Goal: Task Accomplishment & Management: Use online tool/utility

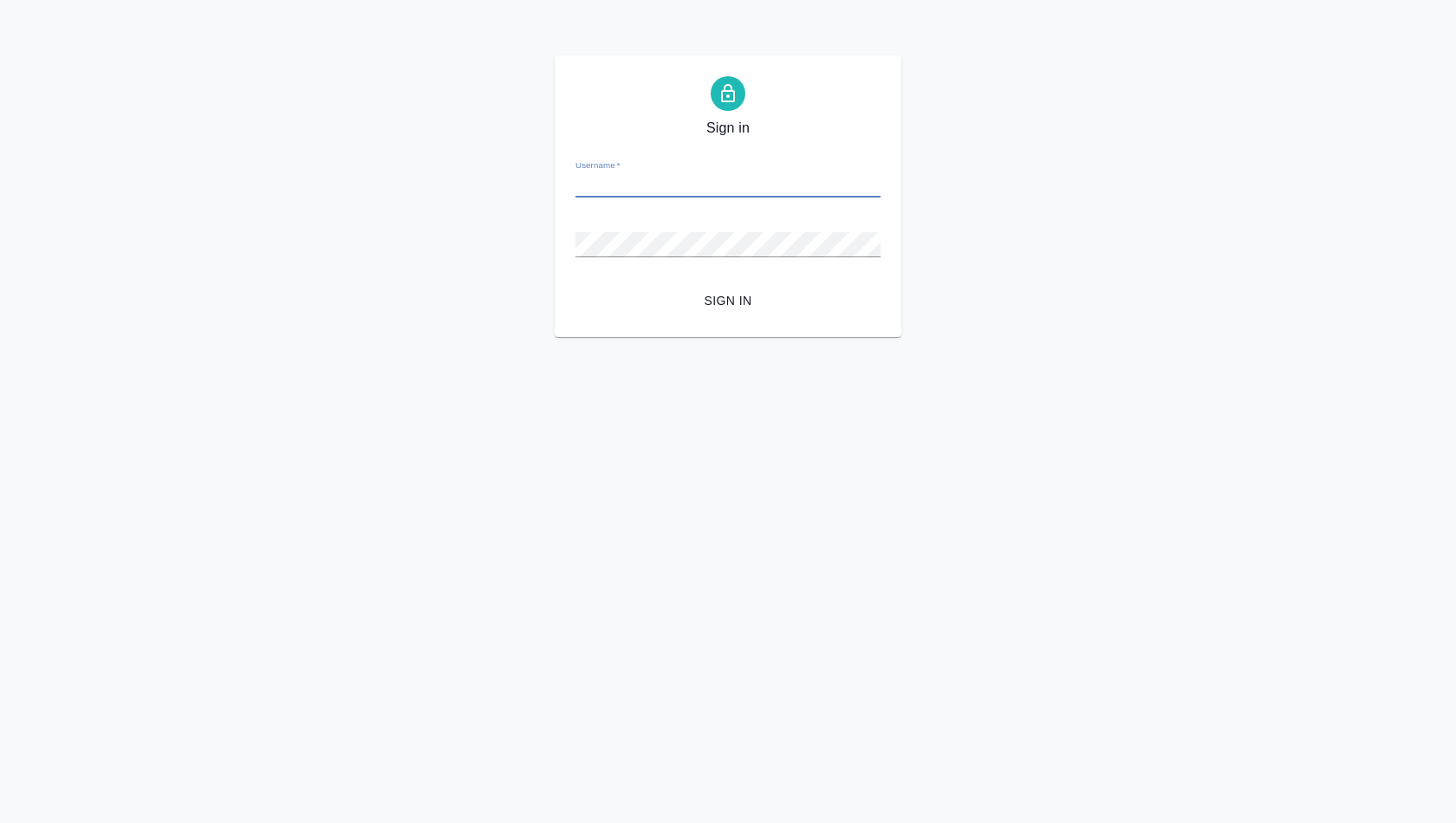
click at [682, 191] on input "Username   *" at bounding box center [728, 185] width 305 height 25
drag, startPoint x: 683, startPoint y: 180, endPoint x: 645, endPoint y: 181, distance: 38.0
click at [645, 181] on input "ashuvalova-23-03" at bounding box center [728, 185] width 305 height 25
type input "a"
paste input "mailto:a.shuvalova@awatera.com"
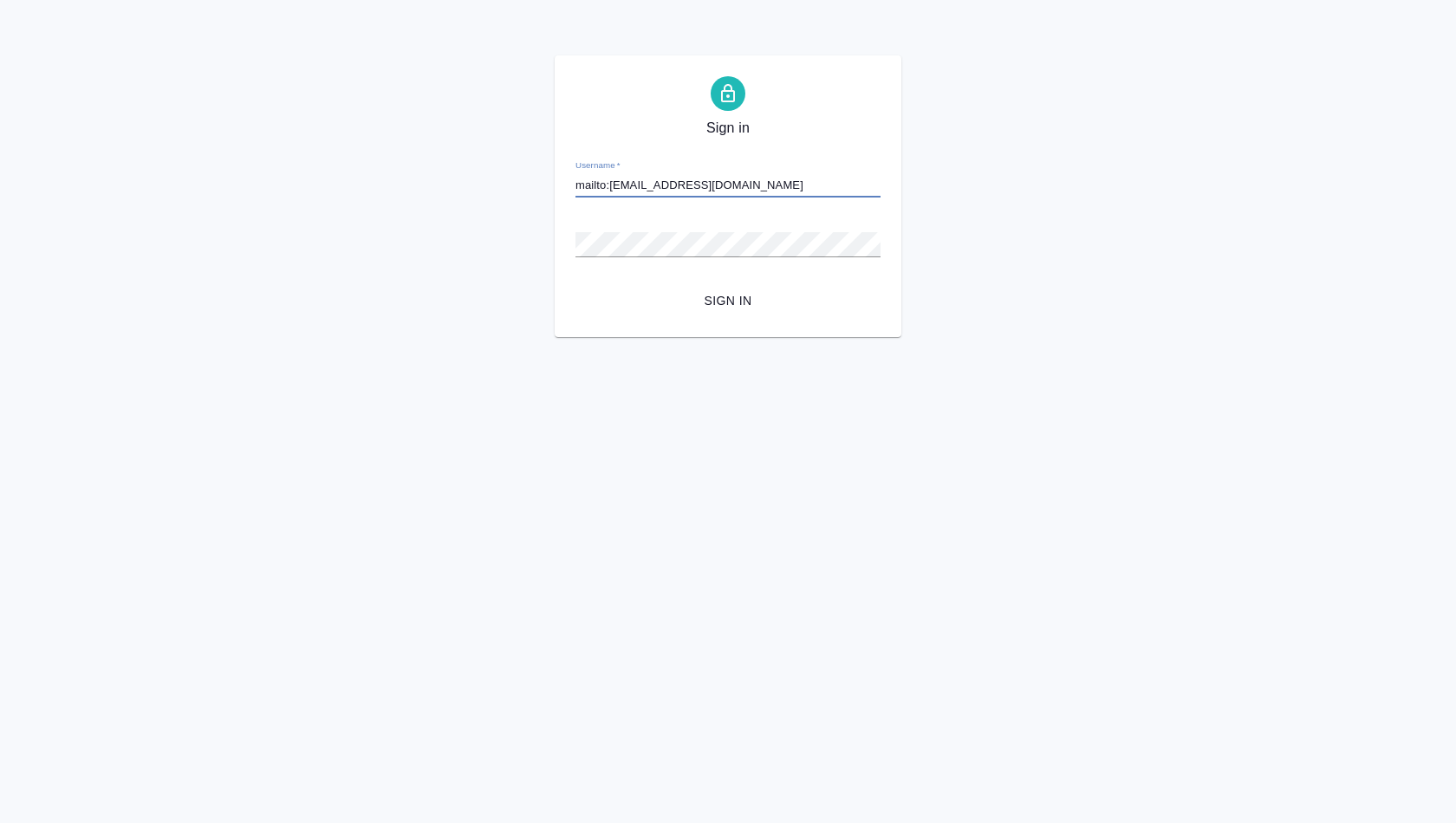
drag, startPoint x: 608, startPoint y: 185, endPoint x: 518, endPoint y: 185, distance: 90.0
click at [518, 185] on div "Sign in Username   * mailto:a.shuvalova@awatera.com Password   * urlPath   * /a…" at bounding box center [728, 196] width 1456 height 282
type input "a.shuvalova@awatera.com"
click at [745, 301] on span "Sign in" at bounding box center [728, 301] width 278 height 22
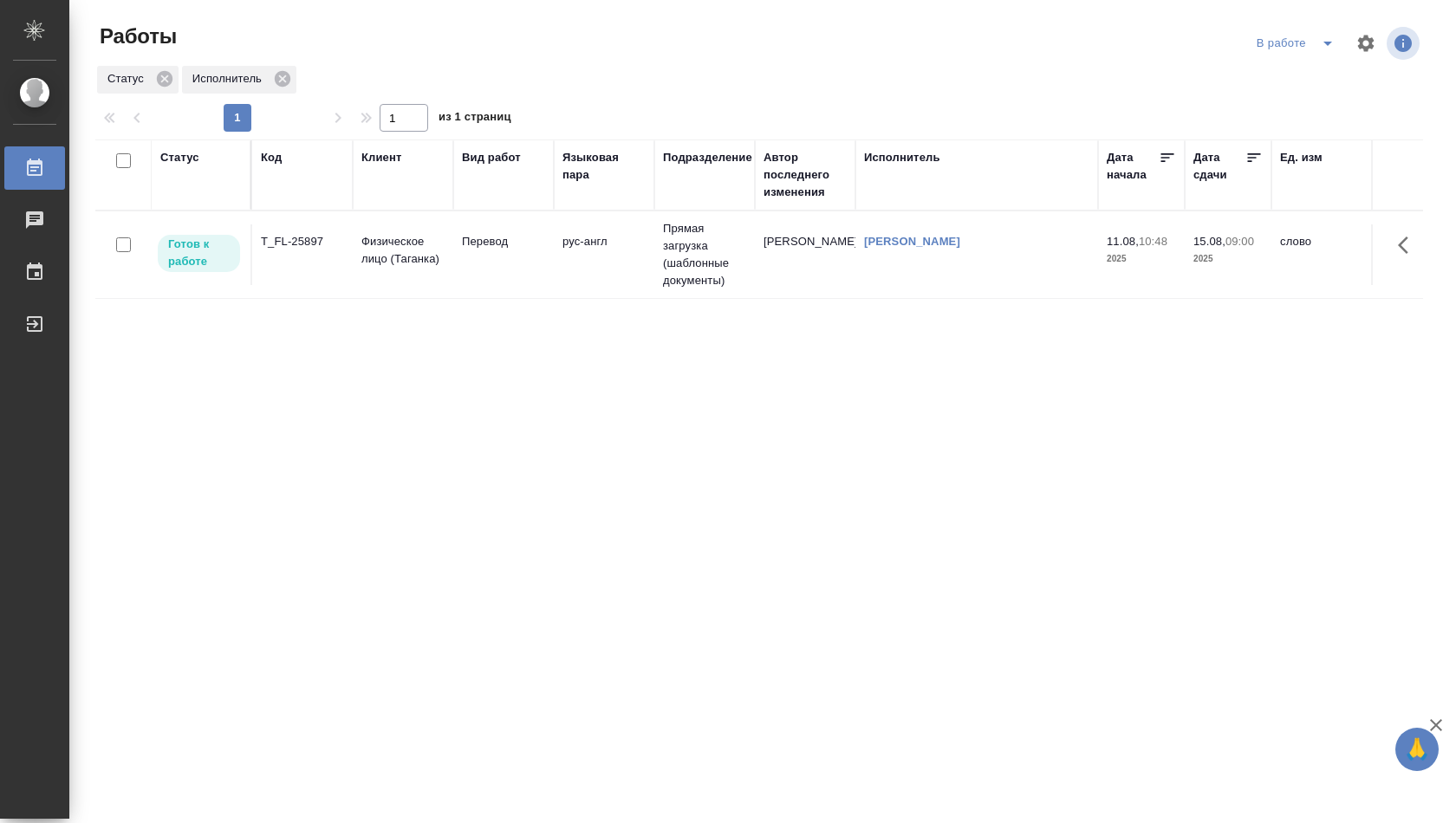
click at [711, 263] on td "Прямая загрузка (шаблонные документы)" at bounding box center [704, 255] width 101 height 87
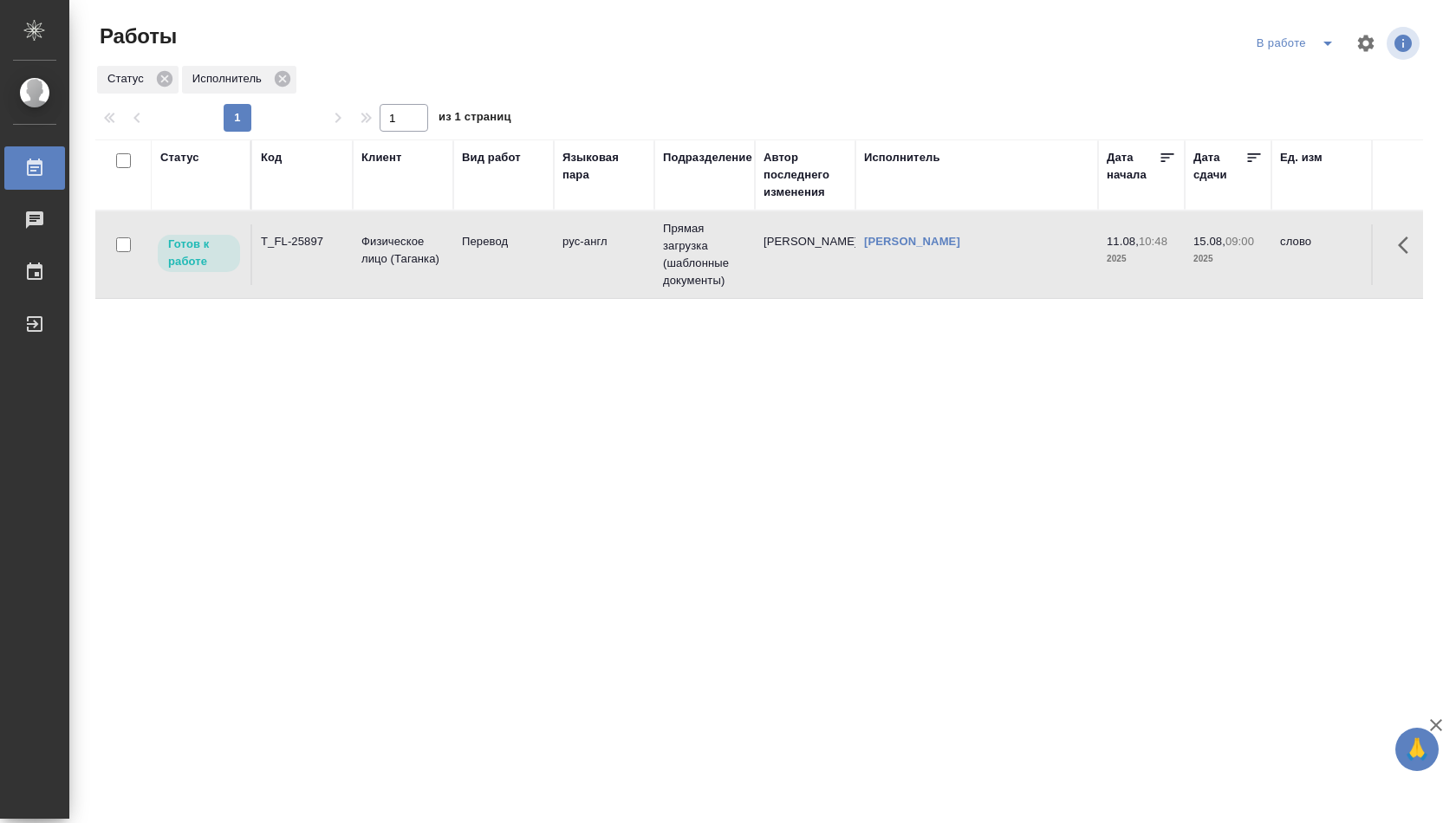
click at [711, 263] on td "Прямая загрузка (шаблонные документы)" at bounding box center [704, 255] width 101 height 87
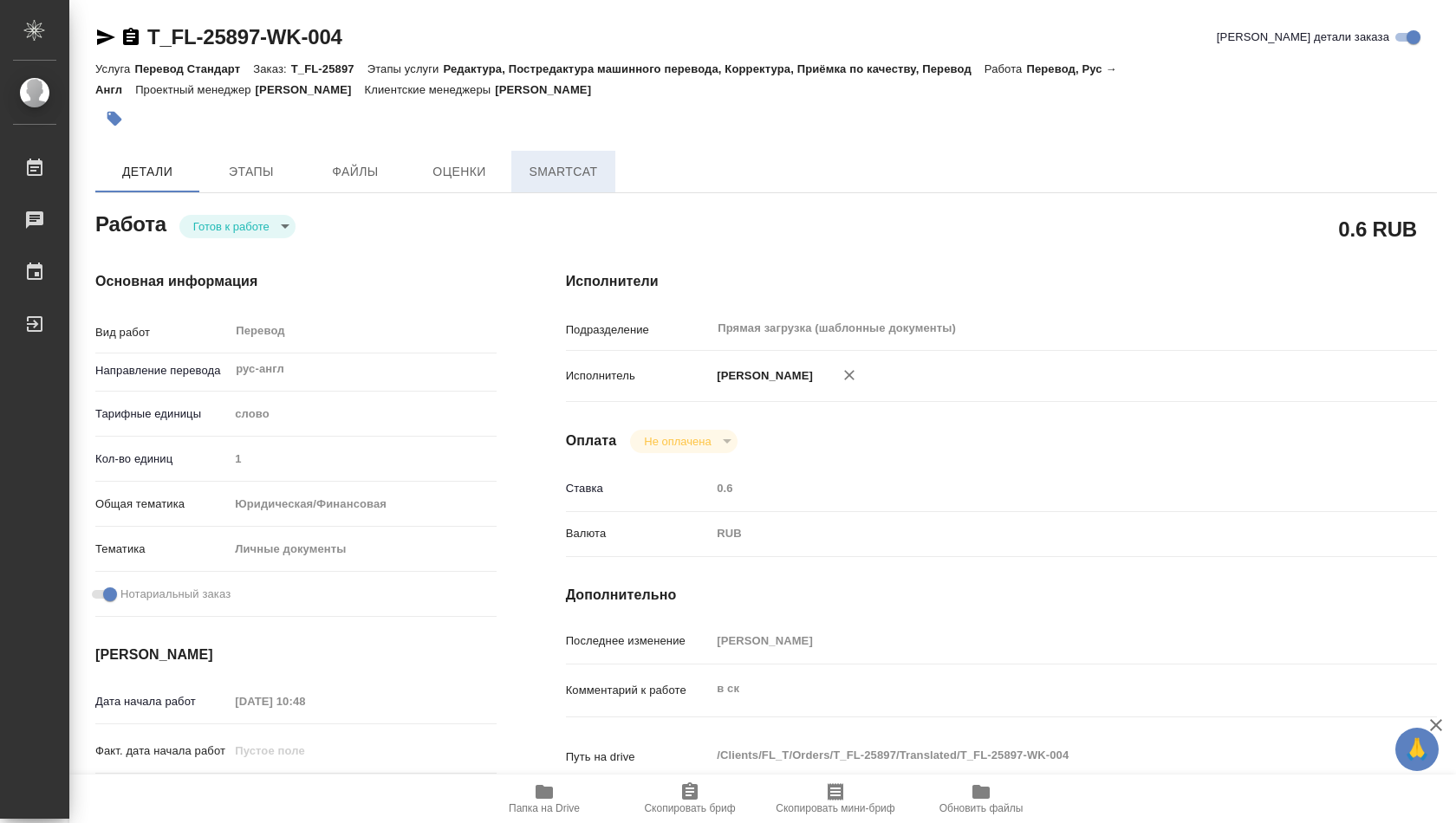
type textarea "x"
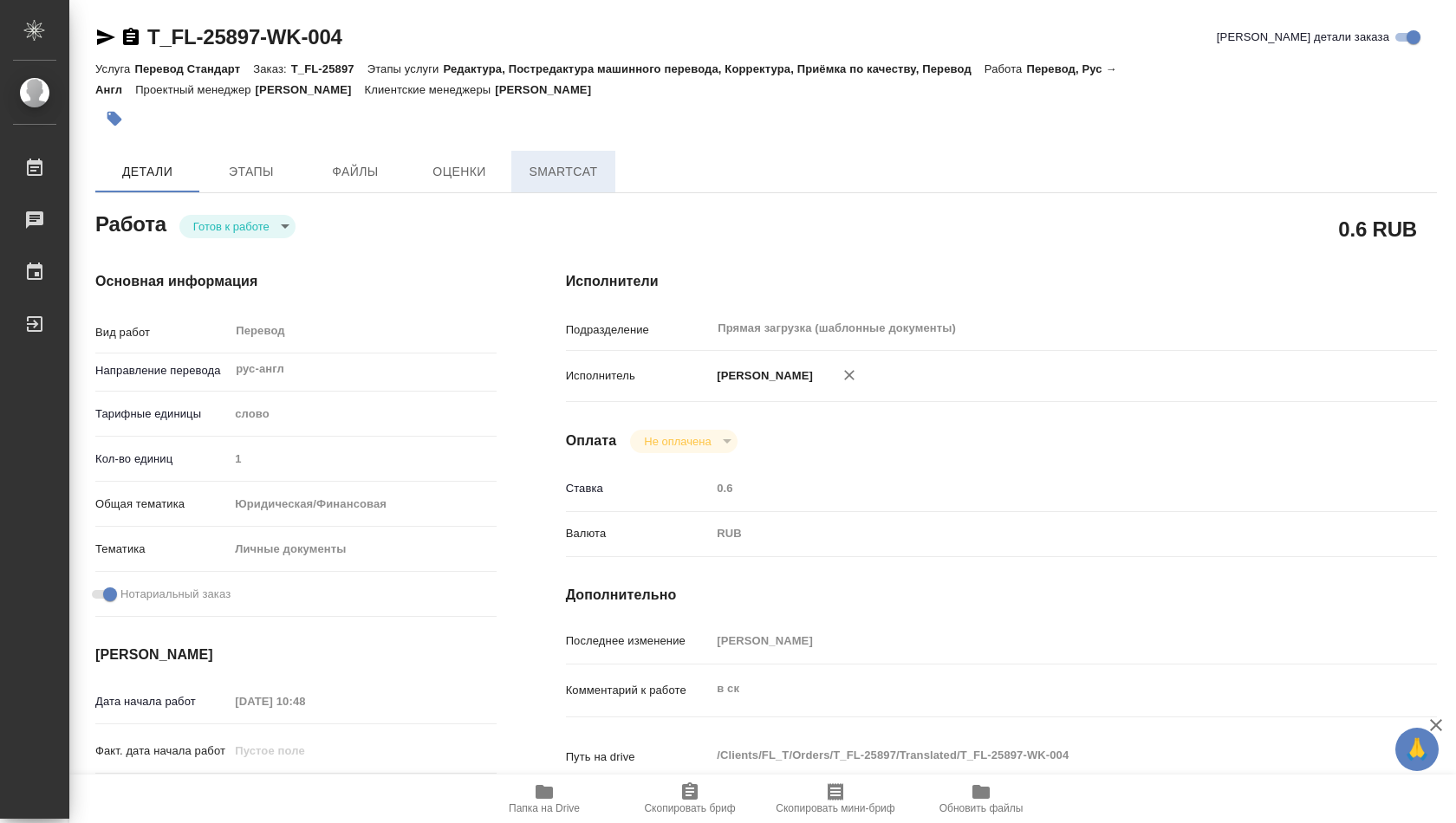
type textarea "x"
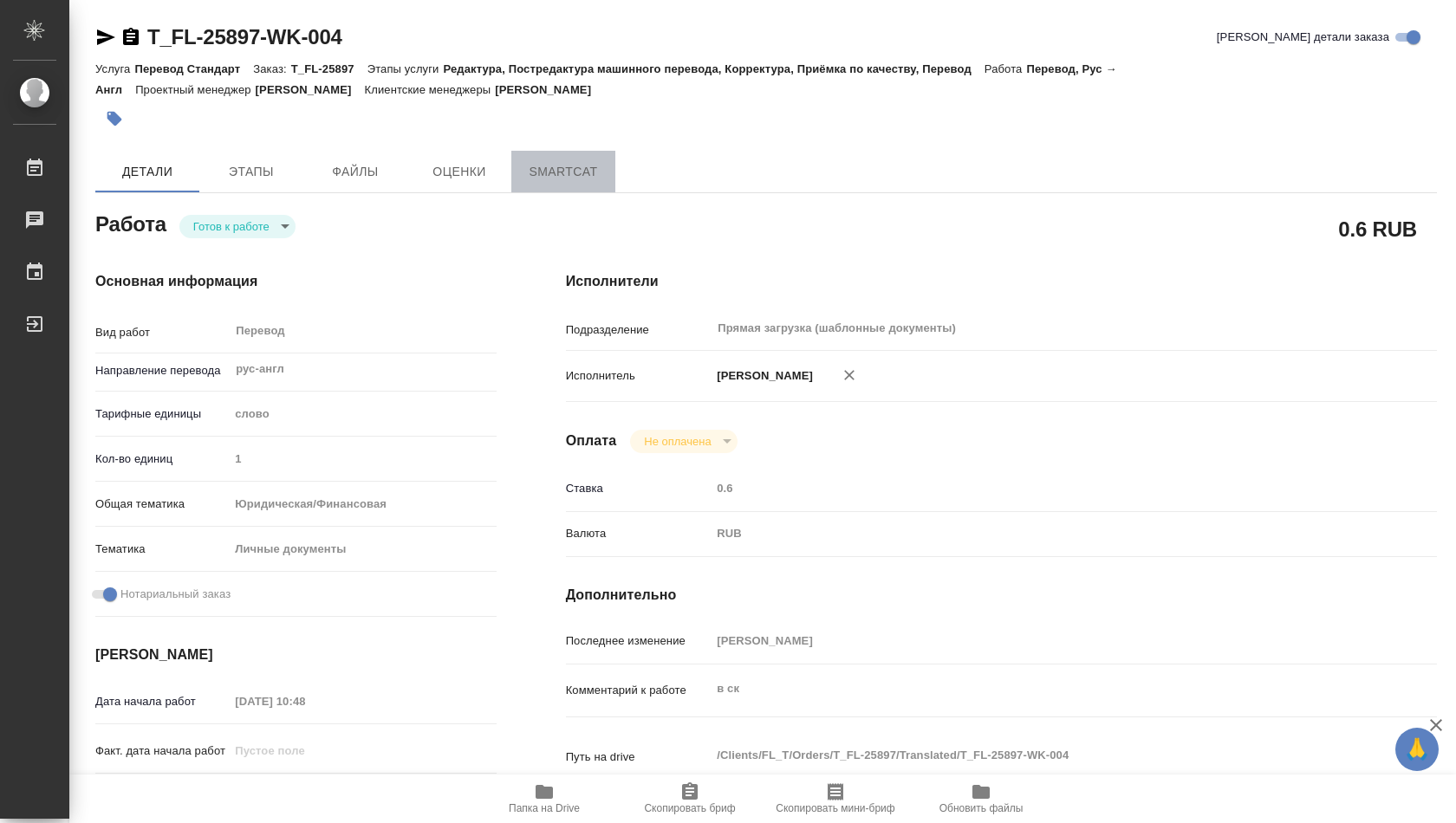
click at [541, 166] on span "SmartCat" at bounding box center [563, 172] width 83 height 22
type textarea "x"
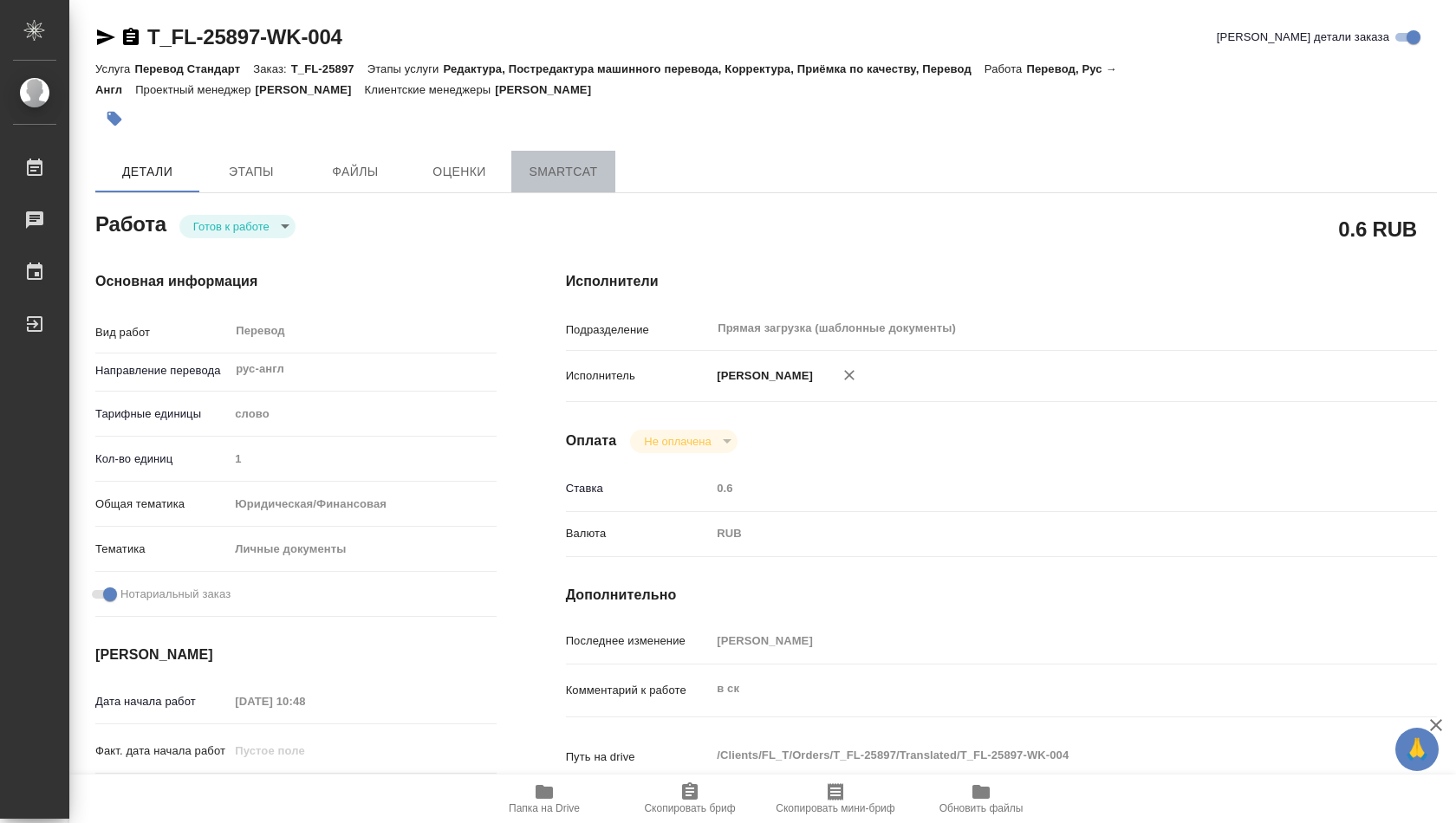
type textarea "x"
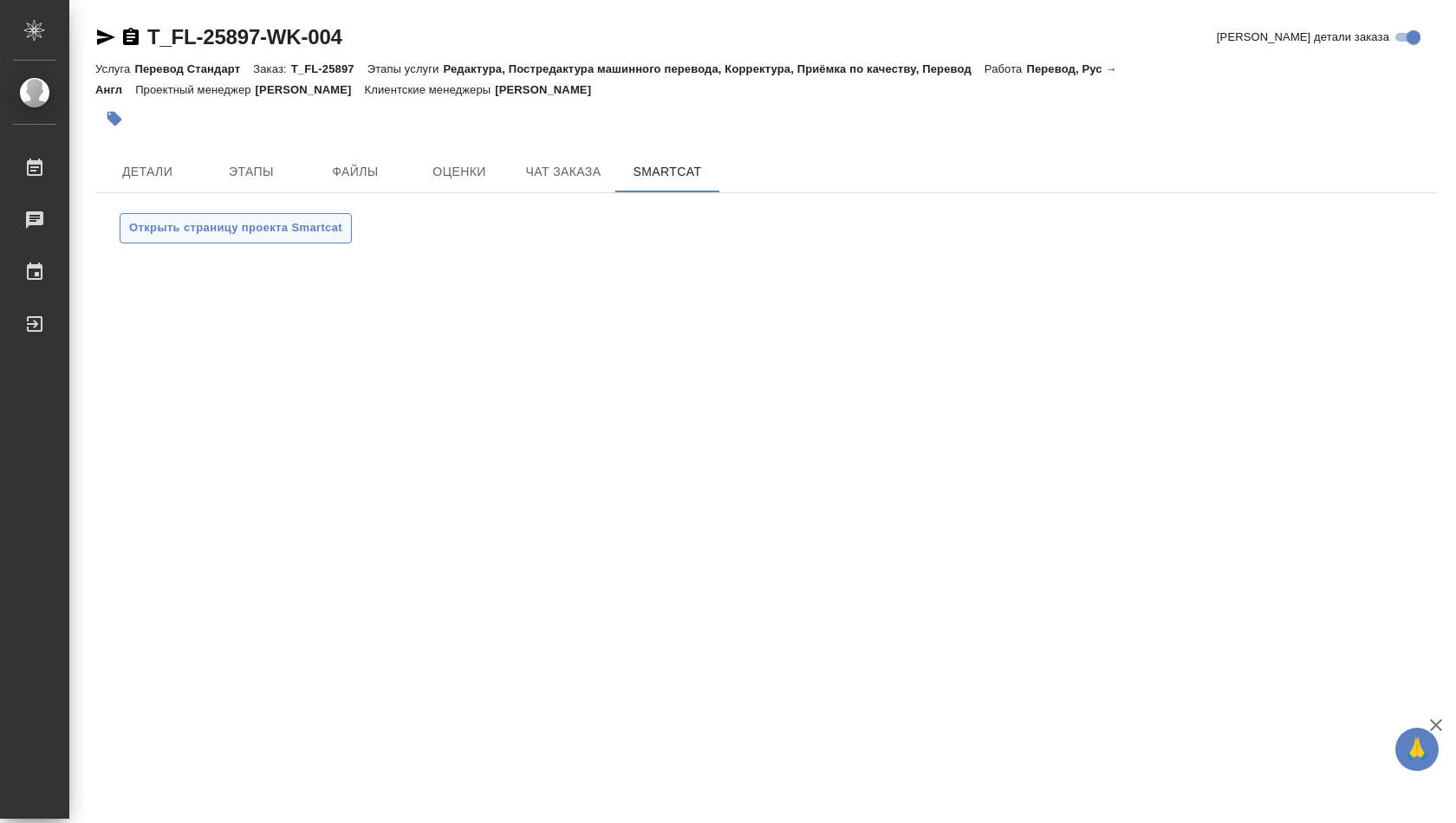
click at [308, 220] on span "Открыть страницу проекта Smartcat" at bounding box center [236, 228] width 213 height 20
